Goal: Information Seeking & Learning: Learn about a topic

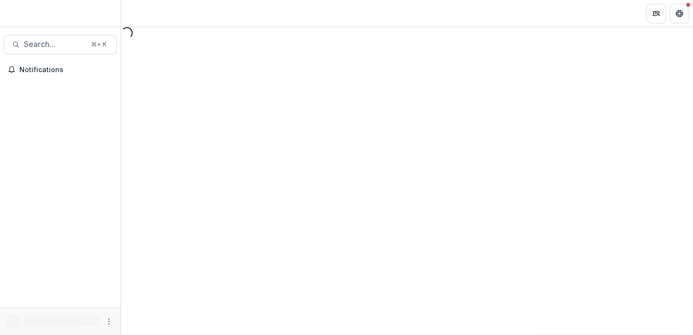
select select "********"
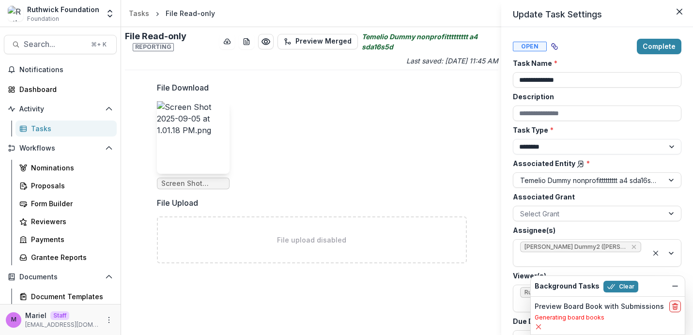
click at [273, 142] on div "**********" at bounding box center [346, 167] width 693 height 335
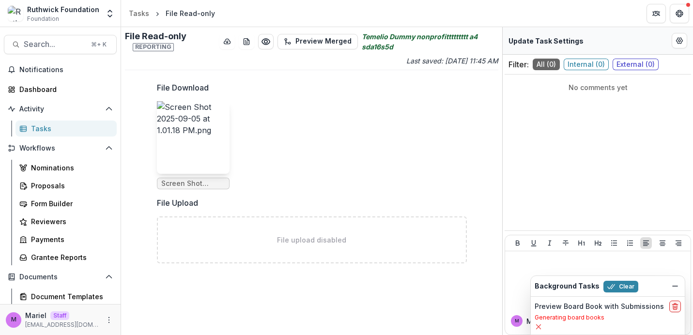
click at [473, 89] on div "File Download Screen Shot 2025-09-05 at 1.01.18 PM.png File Upload File upload …" at bounding box center [311, 176] width 325 height 205
click at [677, 41] on icon "Edit Form Settings" at bounding box center [679, 41] width 6 height 6
select select "********"
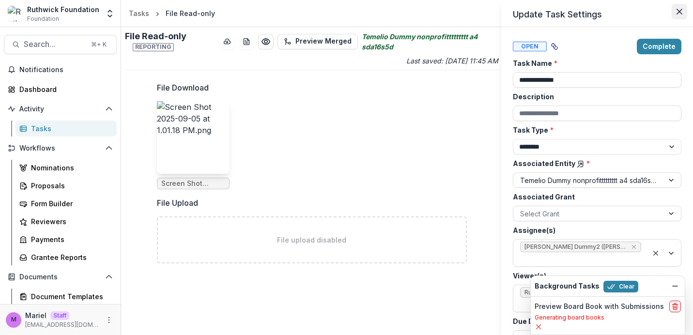
click at [678, 11] on icon "Close" at bounding box center [679, 12] width 6 height 6
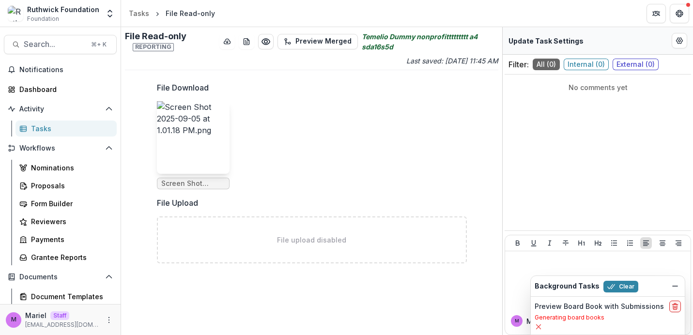
click at [444, 86] on label "File Download" at bounding box center [309, 88] width 304 height 12
click at [248, 41] on icon "download-word-button" at bounding box center [246, 42] width 8 height 8
click at [350, 108] on ul "Screen Shot 2025-09-05 at 1.01.18 PM.png" at bounding box center [312, 145] width 310 height 88
click at [266, 42] on circle "Preview c9549486-a6a8-4a9a-bc80-eef2d4870e87.pdf" at bounding box center [265, 41] width 3 height 3
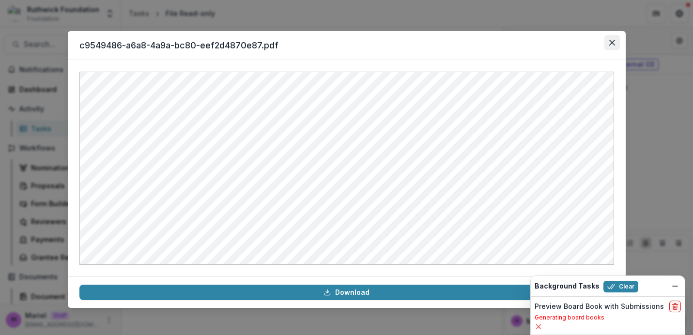
click at [616, 44] on button "Close" at bounding box center [611, 42] width 15 height 15
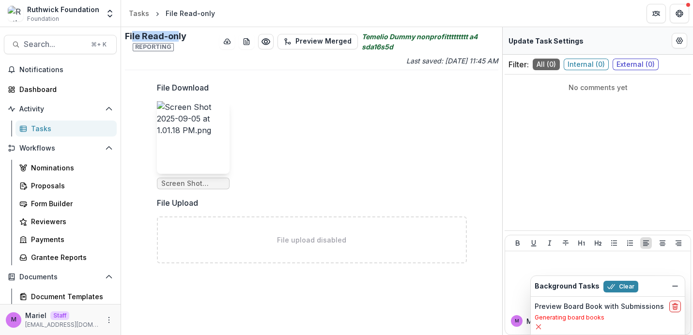
drag, startPoint x: 178, startPoint y: 35, endPoint x: 131, endPoint y: 34, distance: 46.5
click at [131, 34] on h2 "File Read-only Reporting" at bounding box center [170, 41] width 90 height 21
click at [177, 37] on h2 "File Read-only Reporting" at bounding box center [170, 41] width 90 height 21
click at [267, 39] on icon "Preview c9549486-a6a8-4a9a-bc80-eef2d4870e87.pdf" at bounding box center [266, 42] width 8 height 6
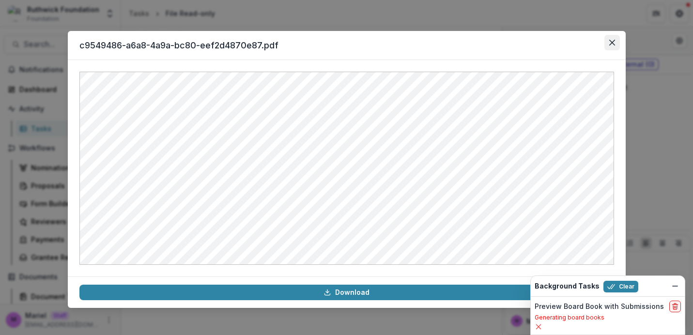
click at [613, 41] on icon "Close" at bounding box center [611, 43] width 6 height 6
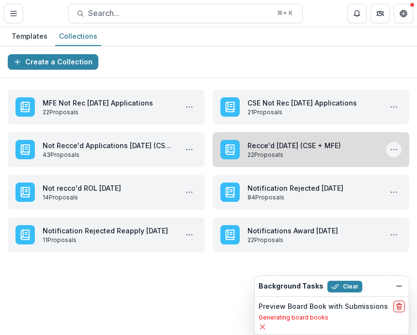
click at [392, 148] on icon "More Recce'd Oct '25 (CSE + MFE) Actions" at bounding box center [394, 150] width 8 height 8
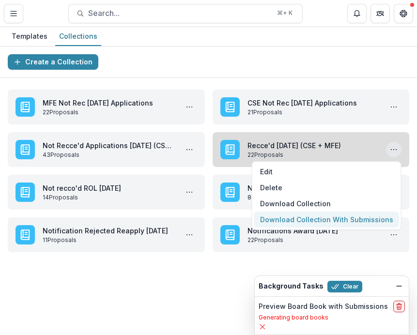
click at [336, 218] on button "Download Collection With Submissions" at bounding box center [326, 219] width 145 height 16
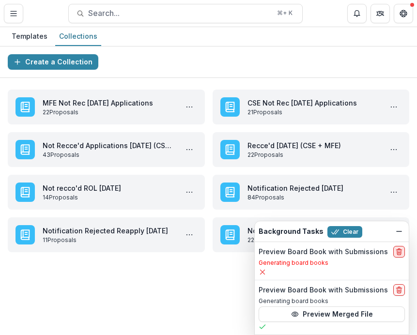
click at [398, 252] on icon "delete" at bounding box center [399, 252] width 8 height 8
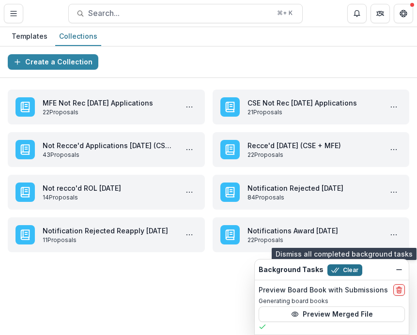
click at [347, 270] on button "Clear" at bounding box center [344, 270] width 35 height 12
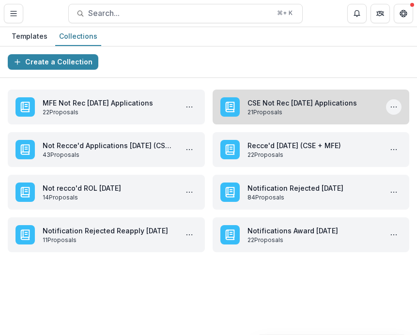
click at [392, 106] on icon "More CSE Not Rec Oct '25 Applications Actions" at bounding box center [394, 107] width 8 height 8
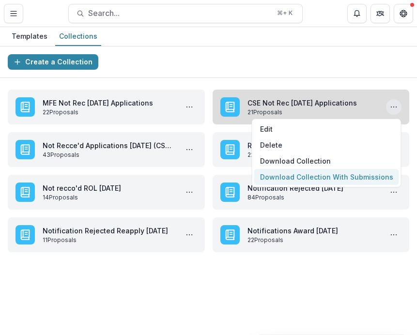
click at [331, 174] on button "Download Collection With Submissions" at bounding box center [326, 177] width 145 height 16
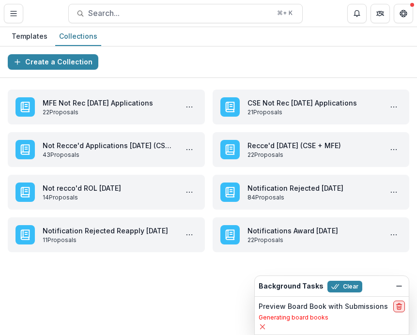
click at [396, 303] on icon "delete" at bounding box center [399, 306] width 8 height 8
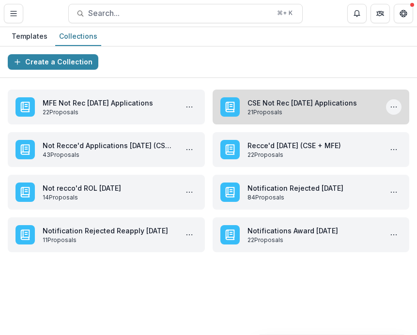
click at [392, 107] on icon "More CSE Not Rec Oct '25 Applications Actions" at bounding box center [394, 107] width 8 height 8
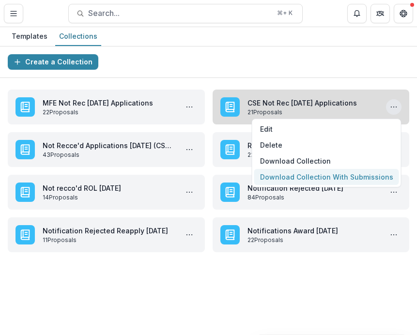
click at [311, 177] on button "Download Collection With Submissions" at bounding box center [326, 177] width 145 height 16
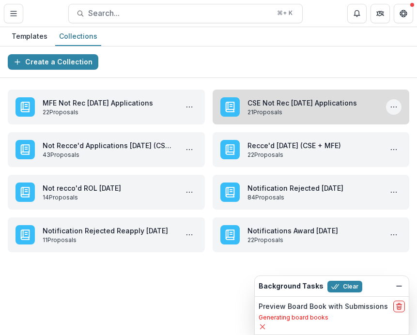
click at [392, 106] on icon "More CSE Not Rec Oct '25 Applications Actions" at bounding box center [394, 107] width 8 height 8
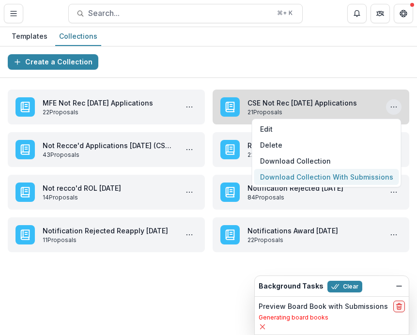
click at [318, 177] on button "Download Collection With Submissions" at bounding box center [326, 177] width 145 height 16
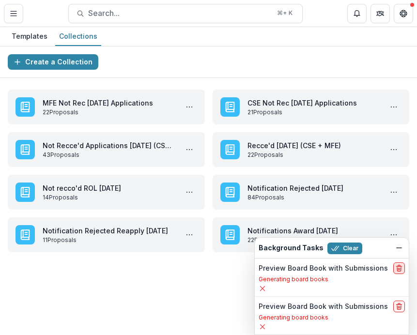
click at [399, 268] on line "delete" at bounding box center [399, 269] width 0 height 2
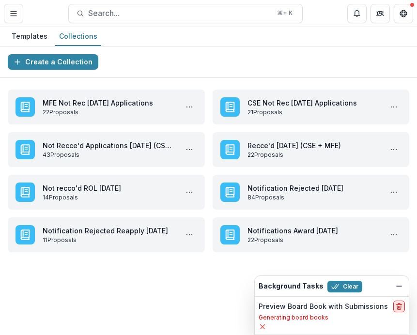
click at [397, 305] on icon "delete" at bounding box center [399, 307] width 4 height 4
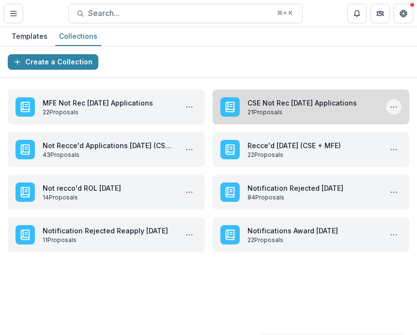
click at [391, 106] on icon "More CSE Not Rec Oct '25 Applications Actions" at bounding box center [394, 107] width 8 height 8
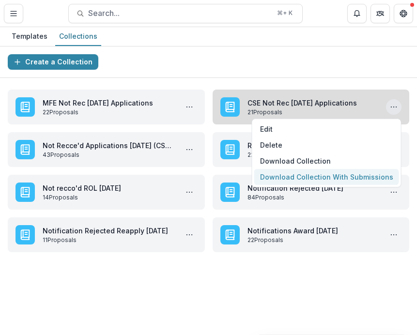
click at [326, 179] on button "Download Collection With Submissions" at bounding box center [326, 177] width 145 height 16
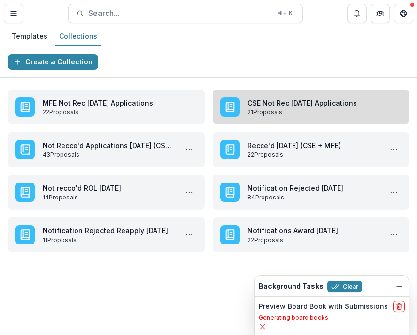
click at [364, 106] on link "CSE Not Rec [DATE] Applications" at bounding box center [312, 103] width 131 height 10
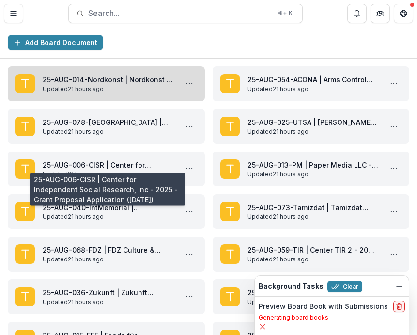
scroll to position [18, 0]
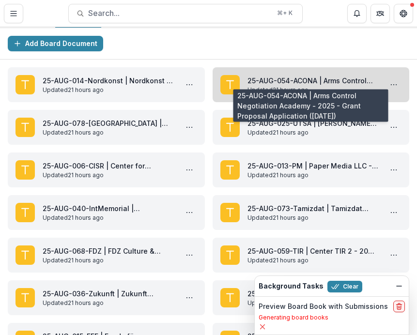
click at [274, 79] on link "25-AUG-054-ACONA | Arms Control Negotiation Academy - 2025 - Grant Proposal App…" at bounding box center [312, 80] width 131 height 10
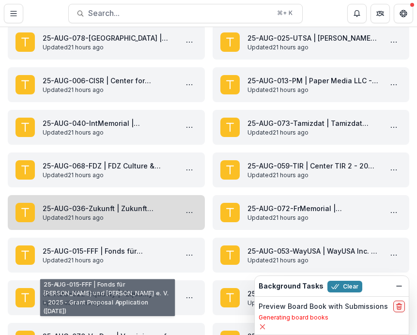
scroll to position [112, 0]
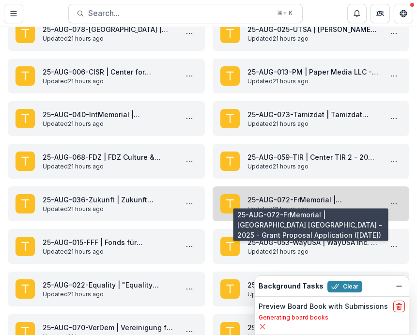
click at [288, 199] on link "25-AUG-072-FrMemorial | Mémorial France - 2025 - Grant Proposal Application (Au…" at bounding box center [312, 200] width 131 height 10
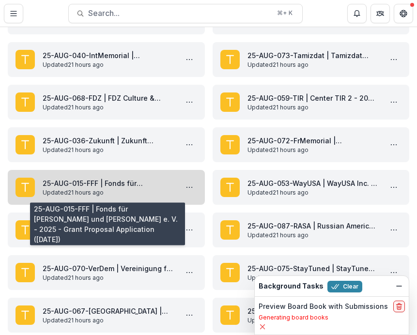
scroll to position [178, 0]
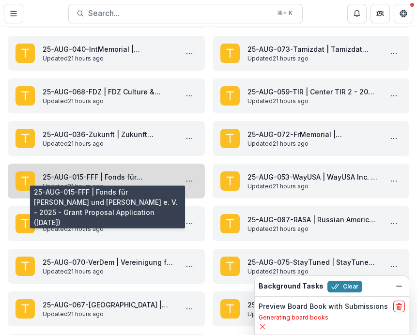
click at [137, 176] on link "25-AUG-015-FFF | Fonds für Frieden und Freiheit e. V. - 2025 - Grant Proposal A…" at bounding box center [108, 177] width 131 height 10
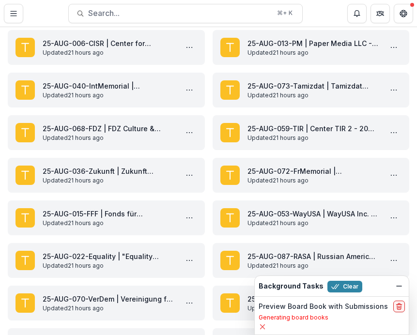
scroll to position [147, 0]
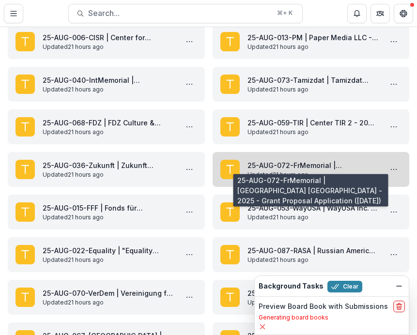
click at [266, 170] on link "25-AUG-072-FrMemorial | Mémorial France - 2025 - Grant Proposal Application (Au…" at bounding box center [312, 165] width 131 height 10
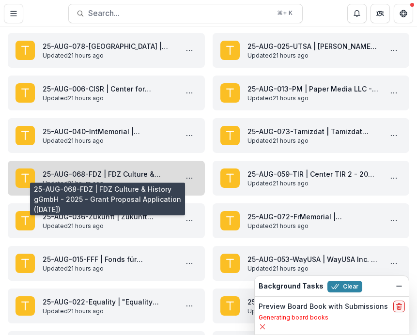
scroll to position [100, 0]
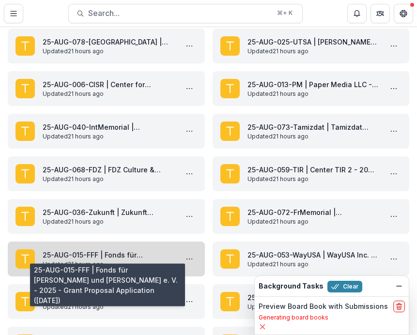
click at [162, 252] on link "25-AUG-015-FFF | Fonds für Frieden und Freiheit e. V. - 2025 - Grant Proposal A…" at bounding box center [108, 255] width 131 height 10
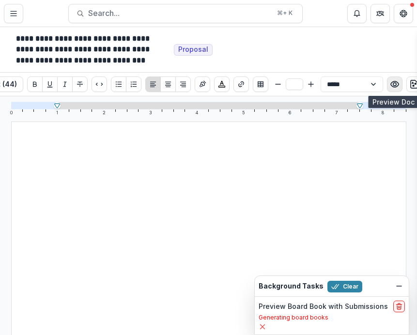
click at [394, 82] on icon "Preview preview-doc.pdf" at bounding box center [394, 84] width 8 height 6
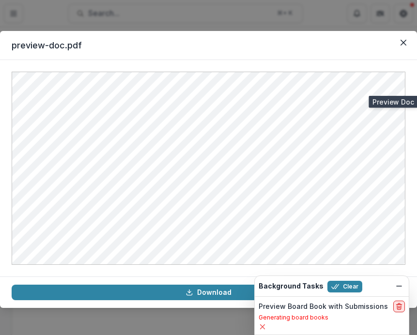
click at [397, 309] on icon "delete" at bounding box center [399, 307] width 4 height 4
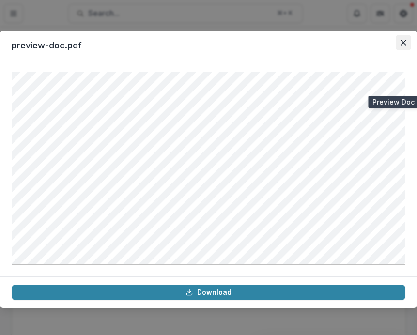
click at [401, 43] on icon "Close" at bounding box center [403, 43] width 6 height 6
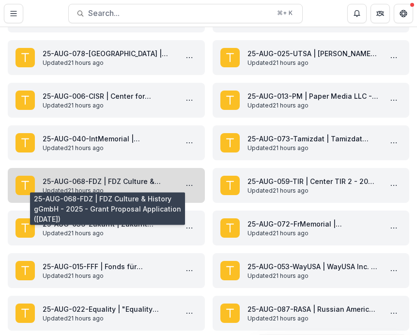
scroll to position [98, 0]
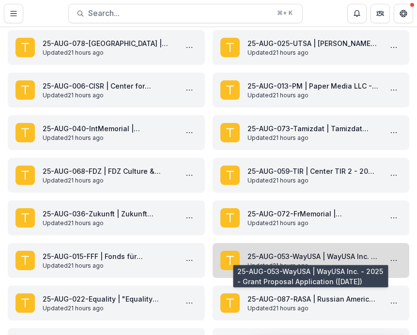
click at [267, 253] on link "25-AUG-053-WayUSA | WayUSA Inc. - 2025 - Grant Proposal Application (August 202…" at bounding box center [312, 256] width 131 height 10
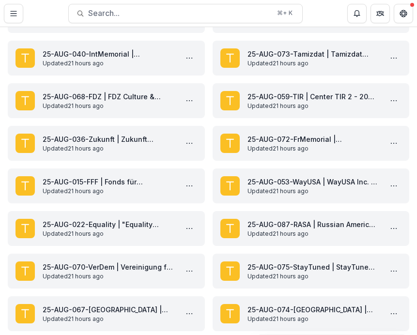
scroll to position [192, 0]
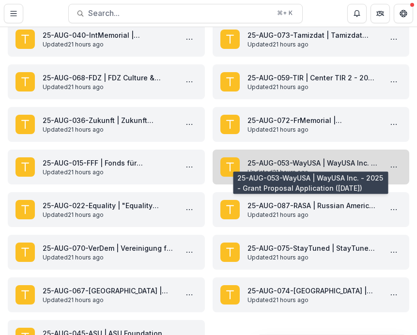
click at [272, 166] on link "25-AUG-053-WayUSA | WayUSA Inc. - 2025 - Grant Proposal Application (August 202…" at bounding box center [312, 163] width 131 height 10
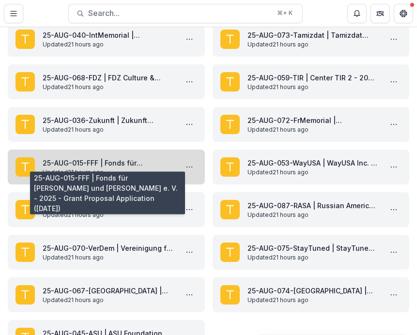
click at [157, 159] on link "25-AUG-015-FFF | Fonds für Frieden und Freiheit e. V. - 2025 - Grant Proposal A…" at bounding box center [108, 163] width 131 height 10
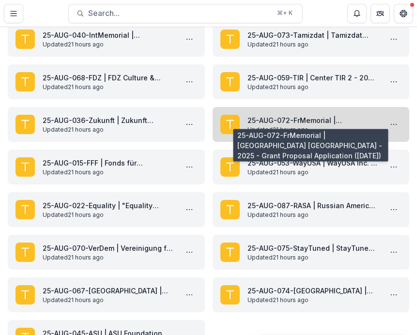
click at [268, 118] on link "25-AUG-072-FrMemorial | Mémorial France - 2025 - Grant Proposal Application (Au…" at bounding box center [312, 120] width 131 height 10
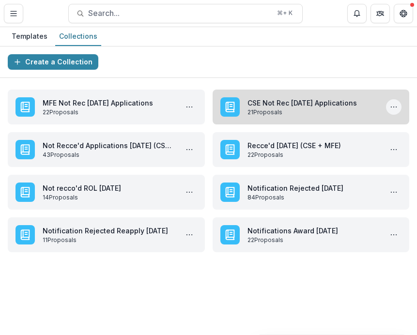
click at [395, 105] on icon "More CSE Not Rec Oct '25 Applications Actions" at bounding box center [394, 107] width 8 height 8
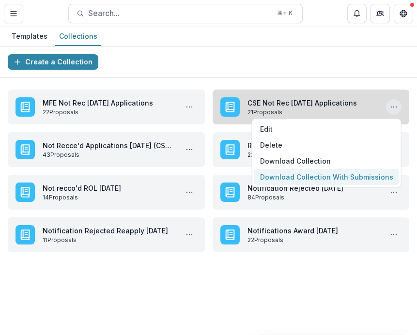
click at [300, 177] on button "Download Collection With Submissions" at bounding box center [326, 177] width 145 height 16
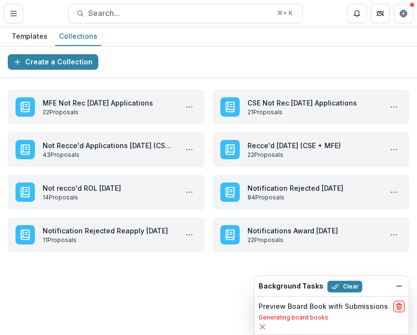
click at [395, 309] on icon "delete" at bounding box center [399, 306] width 8 height 8
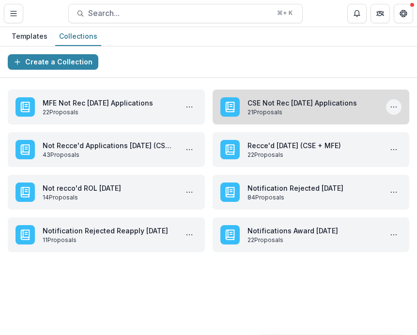
click at [392, 106] on icon "More CSE Not Rec Oct '25 Applications Actions" at bounding box center [394, 107] width 8 height 8
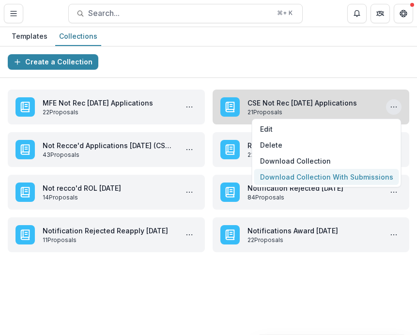
click at [332, 178] on button "Download Collection With Submissions" at bounding box center [326, 177] width 145 height 16
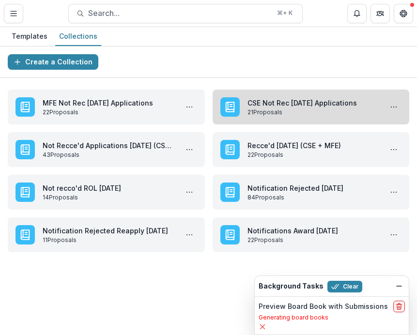
click at [319, 103] on link "CSE Not Rec [DATE] Applications" at bounding box center [312, 103] width 131 height 10
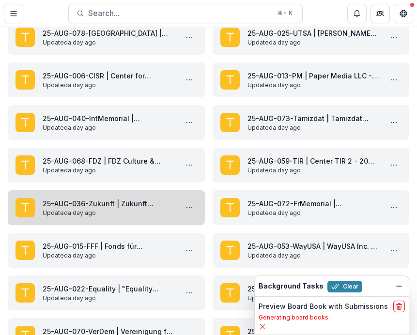
scroll to position [109, 0]
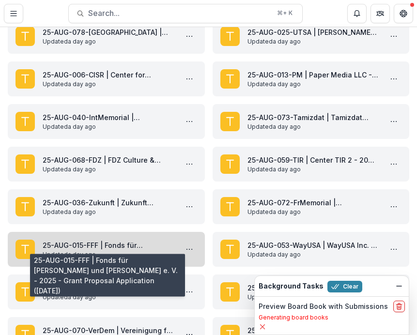
click at [163, 244] on link "25-AUG-015-FFF | Fonds für [PERSON_NAME] und [PERSON_NAME] e. V. - 2025 - Grant…" at bounding box center [108, 245] width 131 height 10
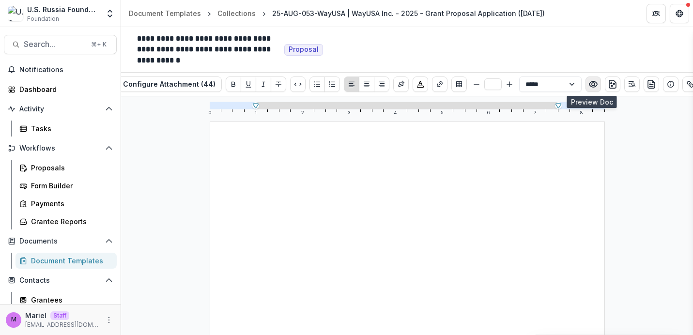
click at [416, 83] on icon "Preview preview-doc.pdf" at bounding box center [593, 84] width 10 height 10
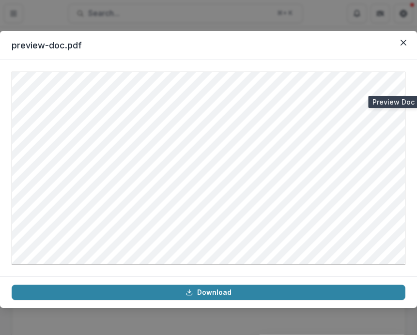
click at [326, 18] on div "preview-doc.pdf Download" at bounding box center [208, 167] width 417 height 335
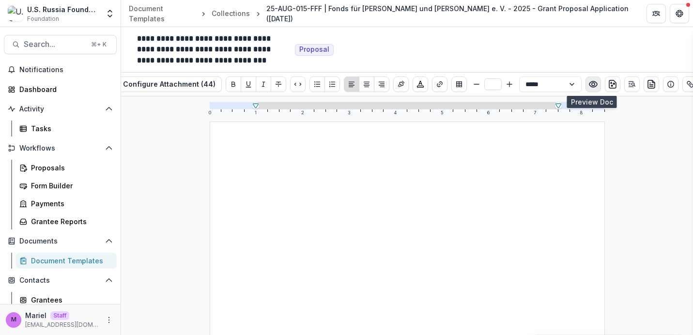
click at [416, 85] on icon "Preview preview-doc.pdf" at bounding box center [593, 84] width 10 height 10
click at [416, 83] on icon "Preview preview-doc.pdf" at bounding box center [593, 84] width 10 height 10
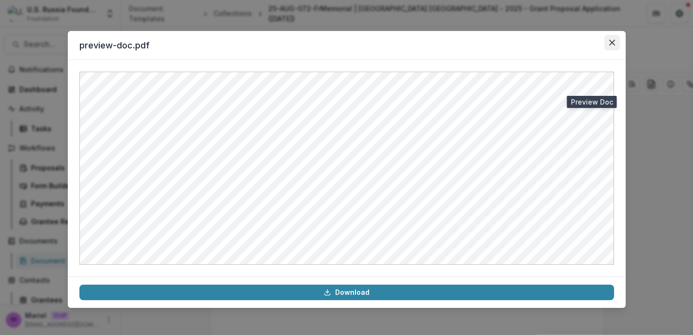
click at [416, 45] on icon "Close" at bounding box center [611, 43] width 6 height 6
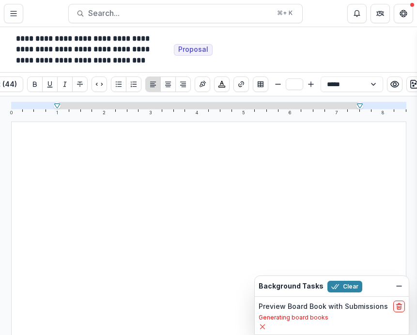
click at [197, 48] on span "Proposal" at bounding box center [193, 49] width 30 height 8
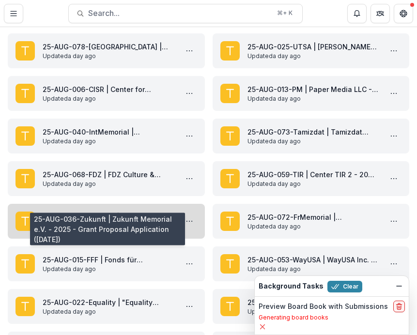
scroll to position [119, 0]
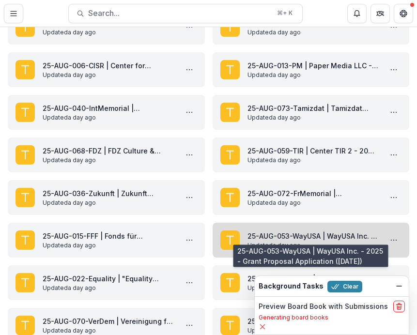
click at [259, 238] on link "25-AUG-053-WayUSA | WayUSA Inc. - 2025 - Grant Proposal Application ([DATE])" at bounding box center [312, 236] width 131 height 10
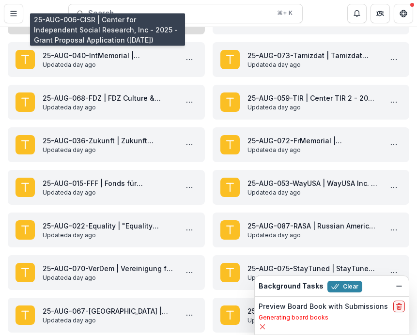
scroll to position [184, 0]
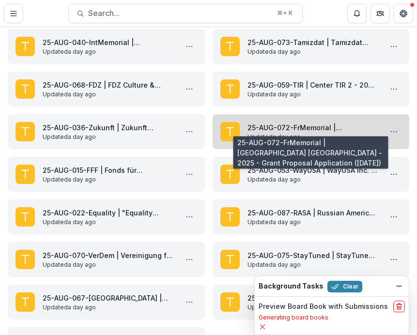
click at [284, 129] on link "25-AUG-072-FrMemorial | [GEOGRAPHIC_DATA] [GEOGRAPHIC_DATA] - 2025 - Grant Prop…" at bounding box center [312, 127] width 131 height 10
